Goal: Find contact information: Find contact information

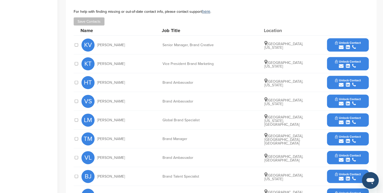
scroll to position [172, 0]
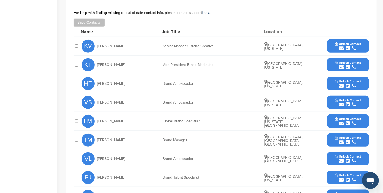
click at [335, 86] on div "submit" at bounding box center [348, 86] width 26 height 5
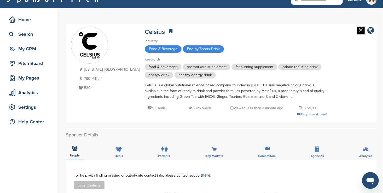
scroll to position [0, 0]
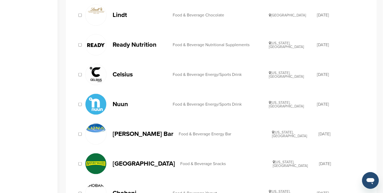
click at [137, 104] on p "Nuun" at bounding box center [139, 104] width 55 height 7
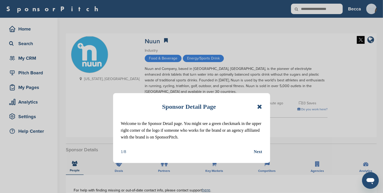
click at [259, 108] on icon at bounding box center [259, 107] width 5 height 6
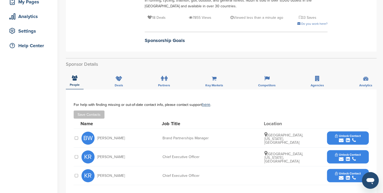
scroll to position [86, 0]
click at [332, 133] on button "Unlock Contact" at bounding box center [348, 138] width 38 height 16
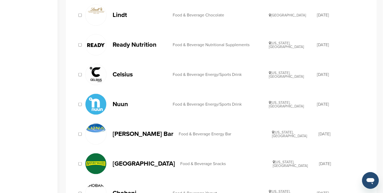
click at [144, 132] on p "[PERSON_NAME] Bar" at bounding box center [142, 134] width 61 height 7
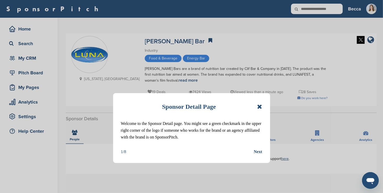
click at [261, 106] on icon at bounding box center [259, 107] width 5 height 6
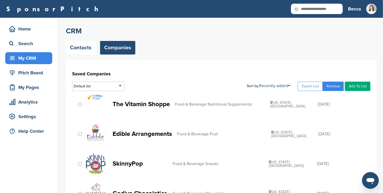
click at [335, 85] on link "Remove" at bounding box center [332, 86] width 21 height 9
